Goal: Task Accomplishment & Management: Use online tool/utility

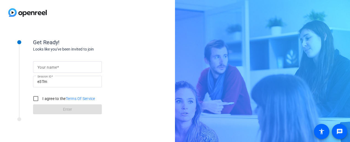
click at [56, 69] on mat-label "Your name" at bounding box center [47, 67] width 20 height 4
click at [56, 69] on input "Your name" at bounding box center [67, 67] width 60 height 7
type input "Calum"
click at [124, 38] on div "Get Ready!" at bounding box center [88, 42] width 110 height 8
click at [35, 98] on input "I agree to the Terms Of Service" at bounding box center [35, 98] width 11 height 11
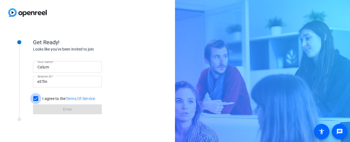
checkbox input "true"
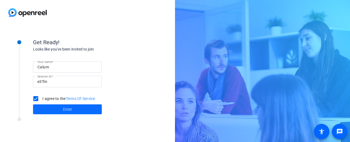
click at [49, 108] on span at bounding box center [67, 109] width 69 height 13
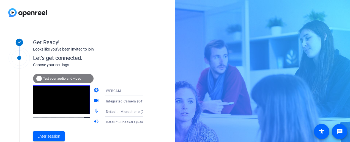
click at [145, 112] on icon at bounding box center [148, 111] width 7 height 7
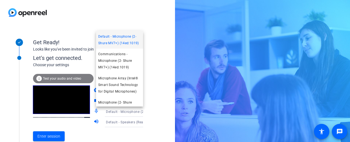
click at [125, 42] on span "Default - Microphone (2- Shure MV7+) (14ed:1019)" at bounding box center [119, 39] width 43 height 13
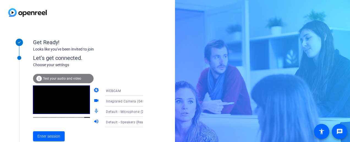
click at [110, 124] on span "Default - Speakers (Realtek(R) Audio)" at bounding box center [135, 122] width 59 height 4
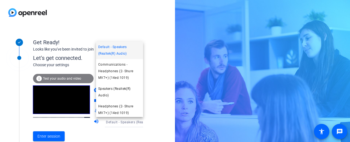
click at [110, 124] on div at bounding box center [175, 71] width 350 height 142
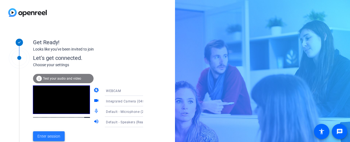
click at [49, 137] on span "Enter session" at bounding box center [48, 137] width 23 height 6
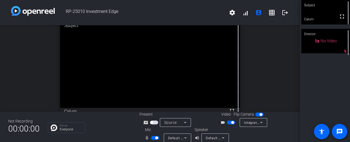
click at [318, 44] on div "No Video" at bounding box center [326, 41] width 22 height 6
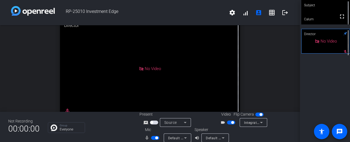
click at [318, 13] on video at bounding box center [325, 12] width 49 height 24
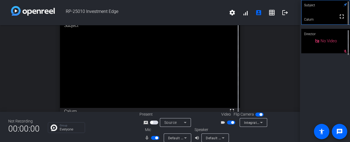
click at [179, 138] on span "Default - Microphone (2- Shure MV7+) (14ed:1019)" at bounding box center [208, 138] width 81 height 4
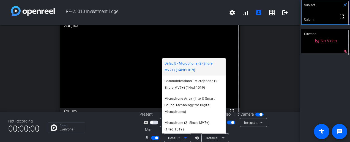
click at [179, 138] on div at bounding box center [175, 71] width 350 height 142
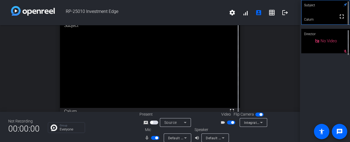
click at [209, 136] on span "Default - Speakers (Realtek(R) Audio)" at bounding box center [235, 138] width 59 height 4
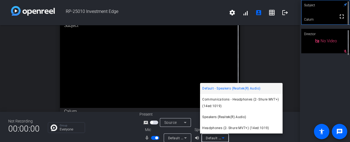
click at [209, 136] on div at bounding box center [175, 71] width 350 height 142
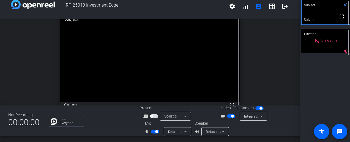
scroll to position [6, 0]
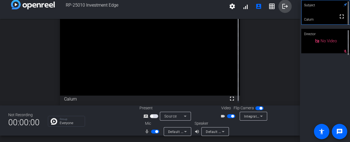
click at [281, 10] on span at bounding box center [284, 6] width 13 height 13
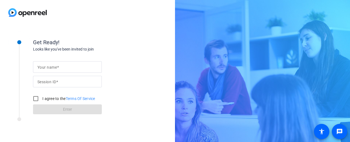
click at [52, 70] on input "Your name" at bounding box center [67, 67] width 60 height 7
type input "Calum"
type input "e3Tm"
click at [126, 71] on div "Your name Calum Session ID e3Tm I agree to the Terms Of Service Enter" at bounding box center [88, 83] width 110 height 62
click at [32, 102] on input "I agree to the Terms Of Service" at bounding box center [35, 98] width 11 height 11
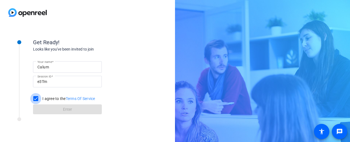
checkbox input "true"
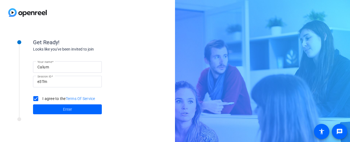
click at [137, 42] on div "Get Ready!" at bounding box center [88, 42] width 110 height 8
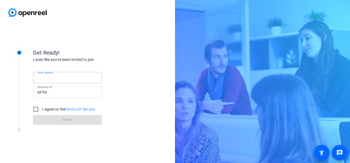
click at [68, 77] on input "Your name" at bounding box center [67, 78] width 60 height 7
type input "Calum"
click at [19, 101] on div "Get Ready! Looks like you've been invited to join Your name Calum Session ID e3…" at bounding box center [73, 83] width 137 height 89
click at [38, 112] on input "I agree to the Terms Of Service" at bounding box center [35, 109] width 11 height 11
checkbox input "true"
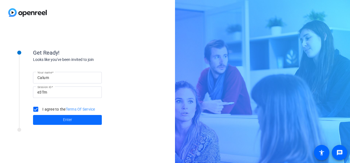
click at [56, 123] on span at bounding box center [67, 120] width 69 height 13
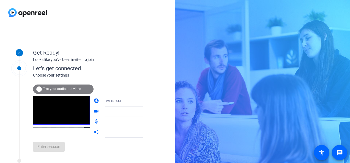
click at [145, 113] on div "Get Ready! Looks like you've been invited to join Let's get connected. Choose y…" at bounding box center [87, 94] width 175 height 138
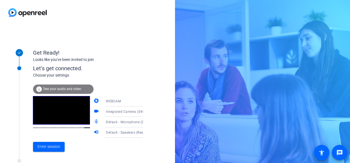
click at [126, 102] on div "WEBCAM" at bounding box center [126, 101] width 41 height 7
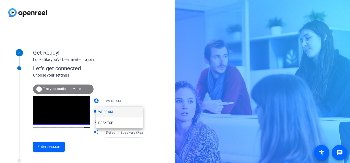
click at [126, 102] on div at bounding box center [175, 81] width 350 height 163
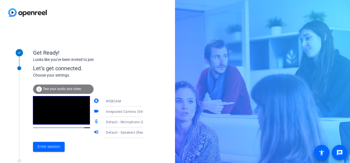
click at [125, 112] on span "Integrated Camera (04f2:b71c)" at bounding box center [131, 111] width 50 height 4
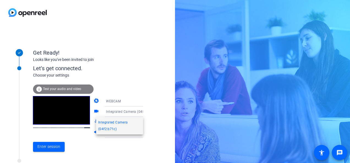
click at [125, 112] on div at bounding box center [175, 81] width 350 height 163
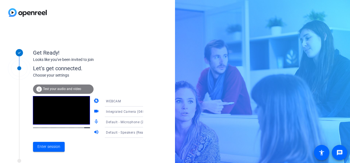
click at [120, 123] on span "Default - Microphone (2- Shure MV7+) (14ed:1019)" at bounding box center [146, 122] width 81 height 4
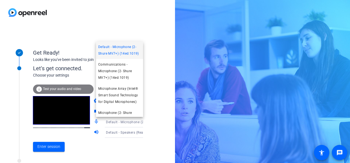
click at [120, 123] on div at bounding box center [175, 81] width 350 height 163
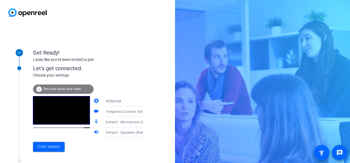
click at [117, 132] on span "Default - Speakers (Realtek(R) Audio)" at bounding box center [135, 132] width 59 height 4
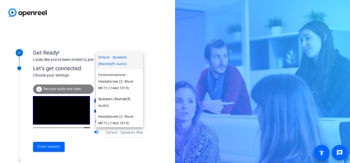
click at [117, 132] on div at bounding box center [175, 81] width 350 height 163
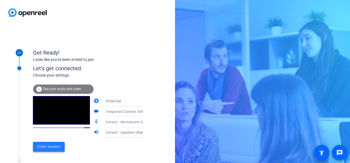
click at [45, 149] on span "Enter session" at bounding box center [48, 147] width 23 height 6
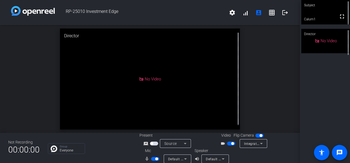
click at [329, 86] on div "Subject fullscreen Calum1 Director No Video" at bounding box center [325, 81] width 50 height 163
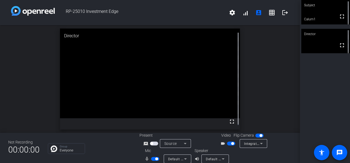
click at [174, 159] on span "Default - Microphone (2- Shure MV7+) (14ed:1019)" at bounding box center [208, 159] width 81 height 4
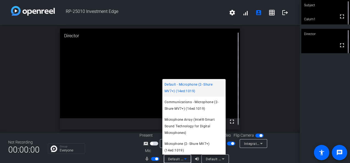
click at [184, 90] on span "Default - Microphone (2- Shure MV7+) (14ed:1019)" at bounding box center [193, 87] width 59 height 13
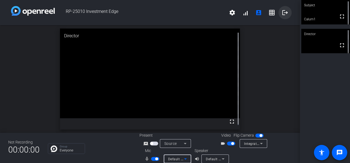
click at [287, 11] on span at bounding box center [284, 12] width 13 height 13
